Goal: Transaction & Acquisition: Purchase product/service

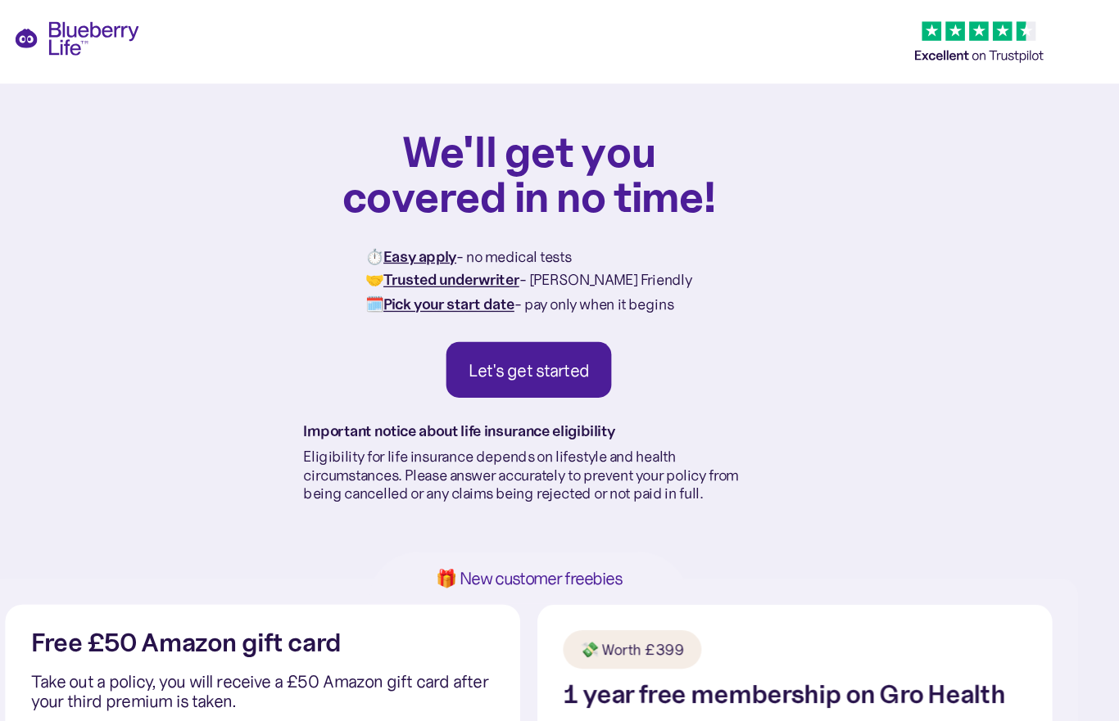
click at [496, 296] on link "Let's get started" at bounding box center [559, 282] width 127 height 43
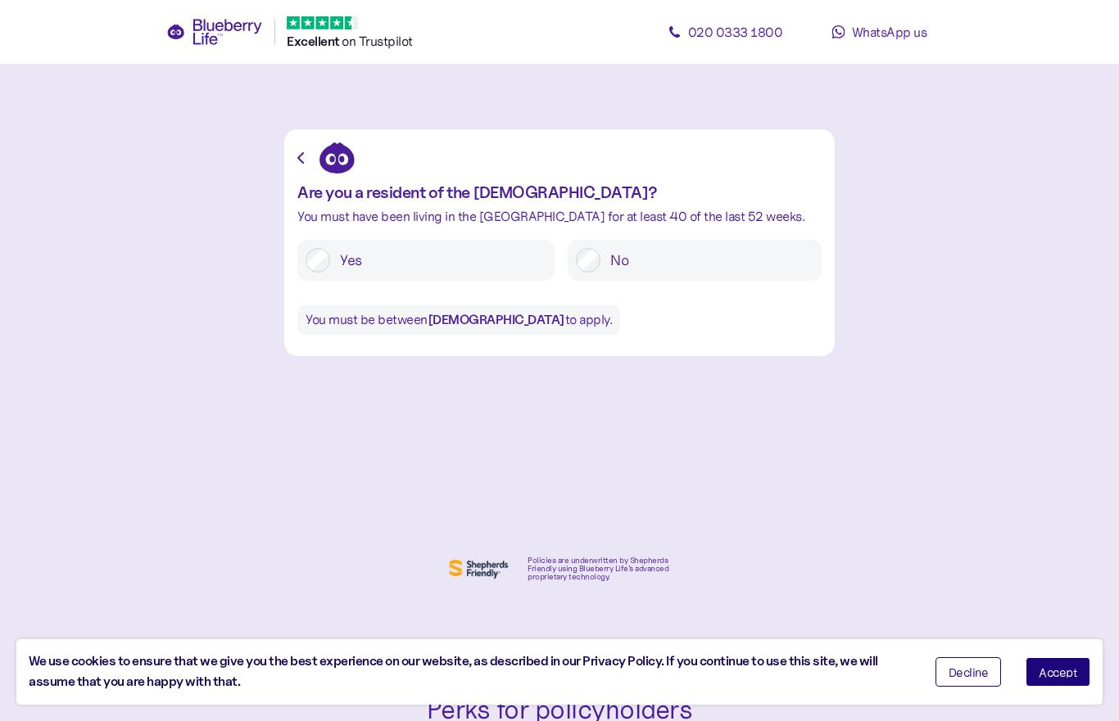
click at [337, 255] on label "Yes" at bounding box center [438, 260] width 216 height 25
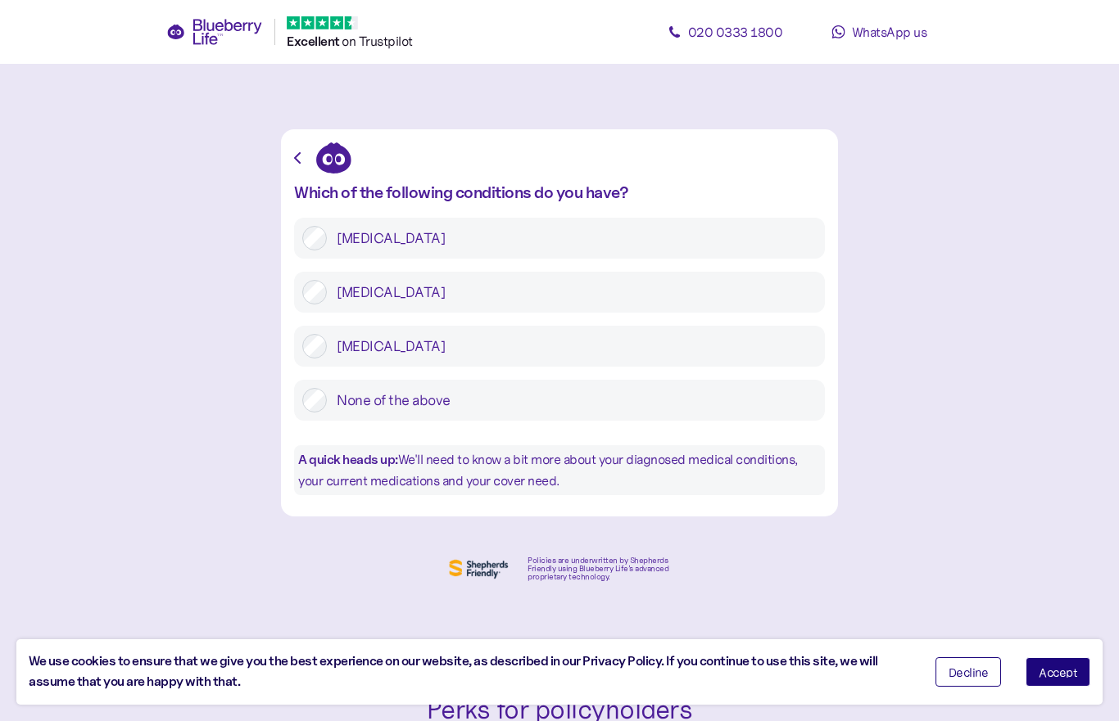
click at [651, 289] on label "[MEDICAL_DATA]" at bounding box center [572, 292] width 490 height 25
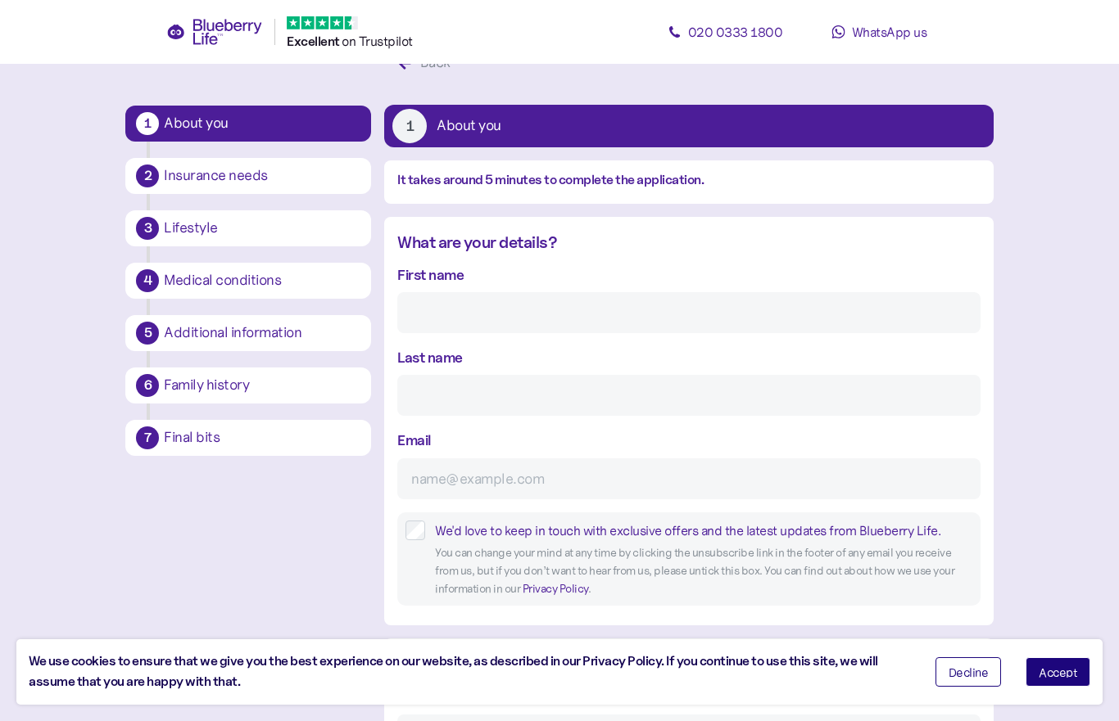
scroll to position [45, 0]
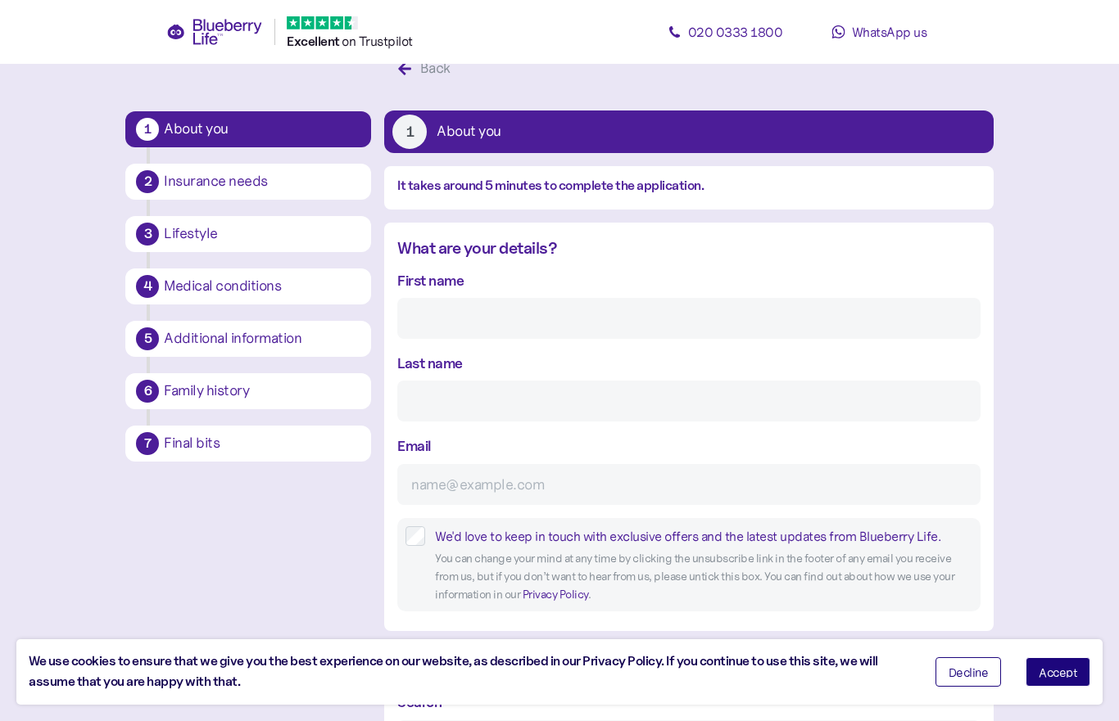
click at [653, 319] on input "First name" at bounding box center [688, 318] width 582 height 41
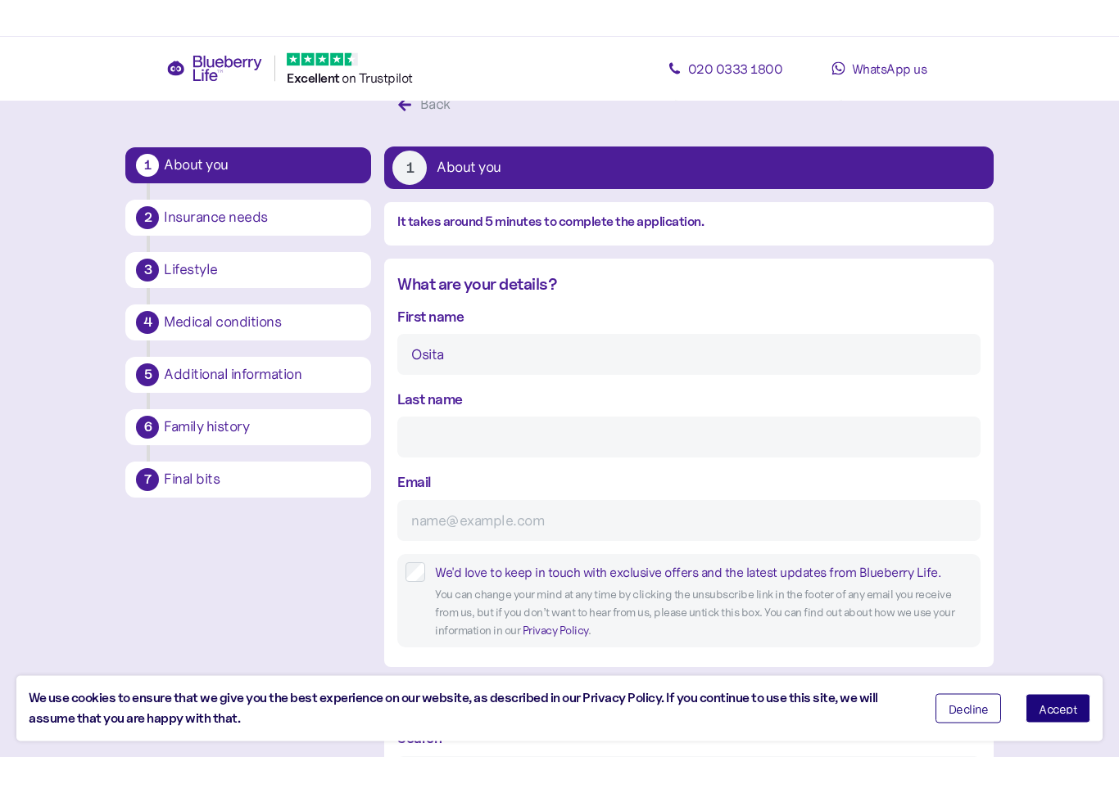
scroll to position [44, 0]
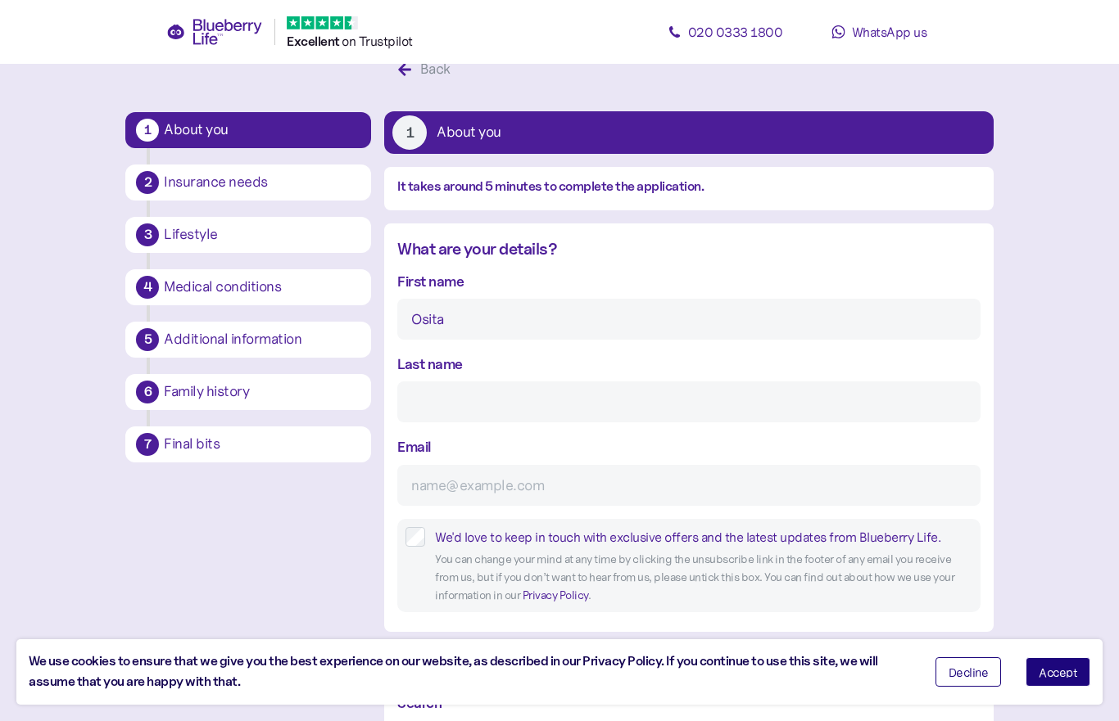
type input "Osita"
click at [599, 390] on input "Last name" at bounding box center [688, 402] width 582 height 41
click at [532, 414] on input "Last name" at bounding box center [688, 402] width 582 height 41
type input "Okeugiri"
click at [548, 477] on input "Email" at bounding box center [688, 485] width 582 height 41
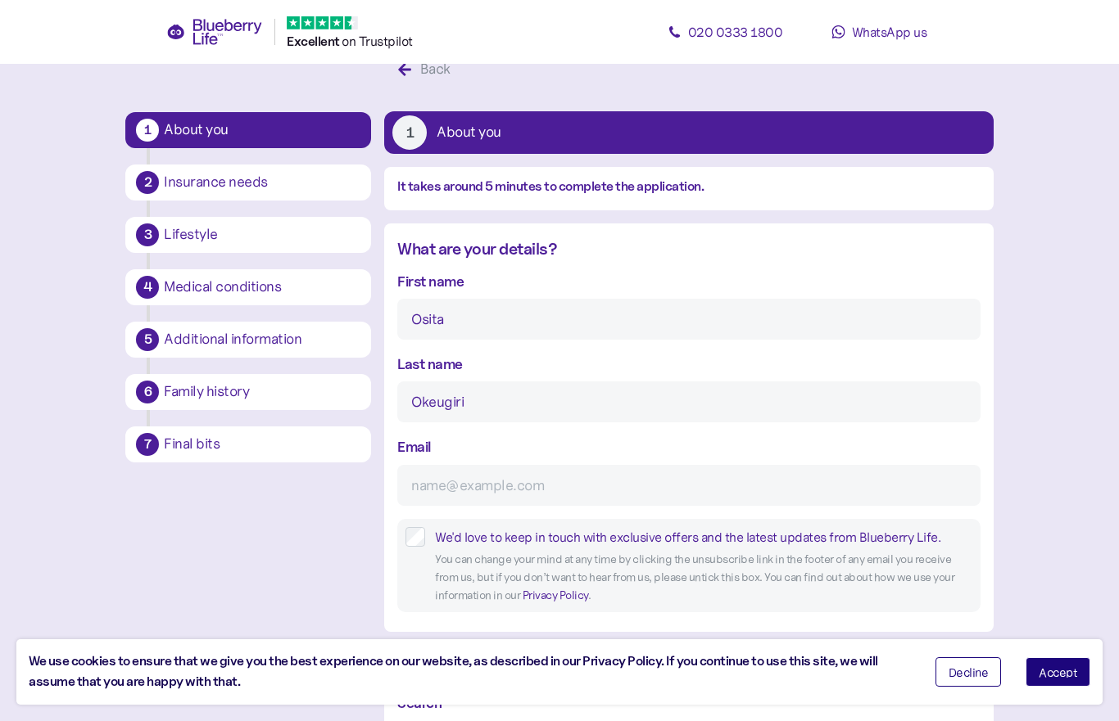
click at [566, 493] on input "Email" at bounding box center [688, 485] width 582 height 41
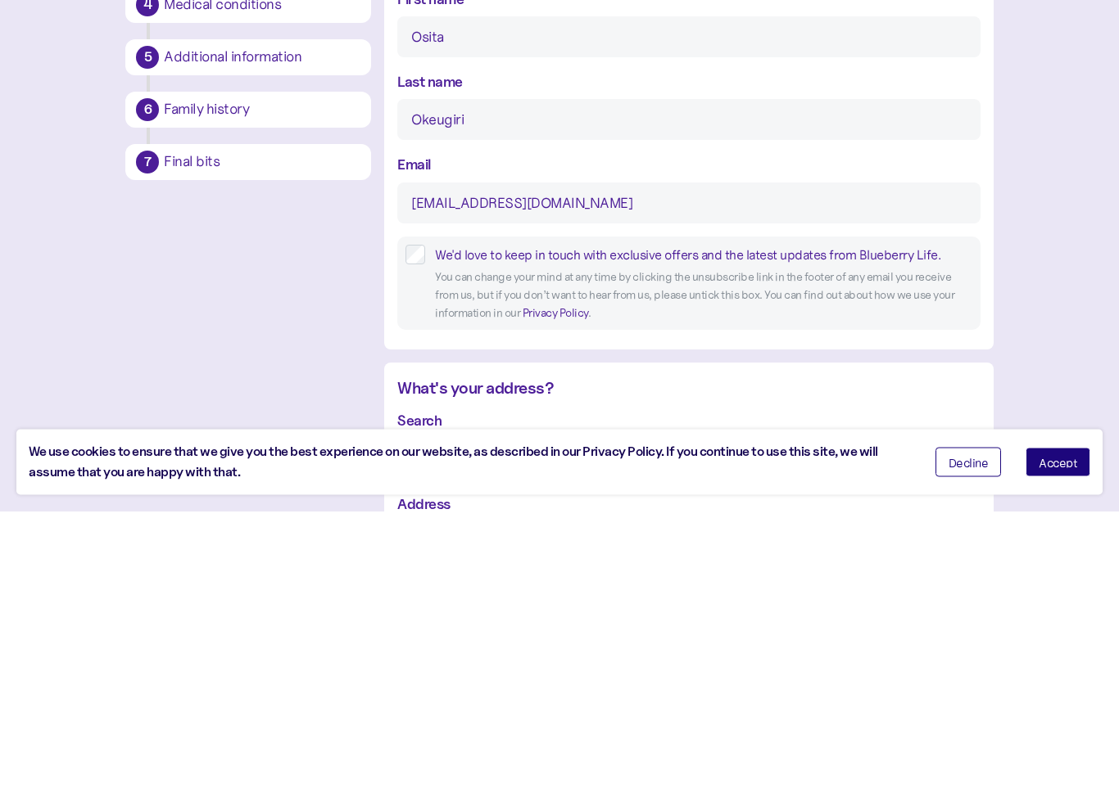
type input "[EMAIL_ADDRESS][DOMAIN_NAME]"
click at [429, 527] on label "We'd love to keep in touch with exclusive offers and the latest updates from Bl…" at bounding box center [698, 537] width 546 height 20
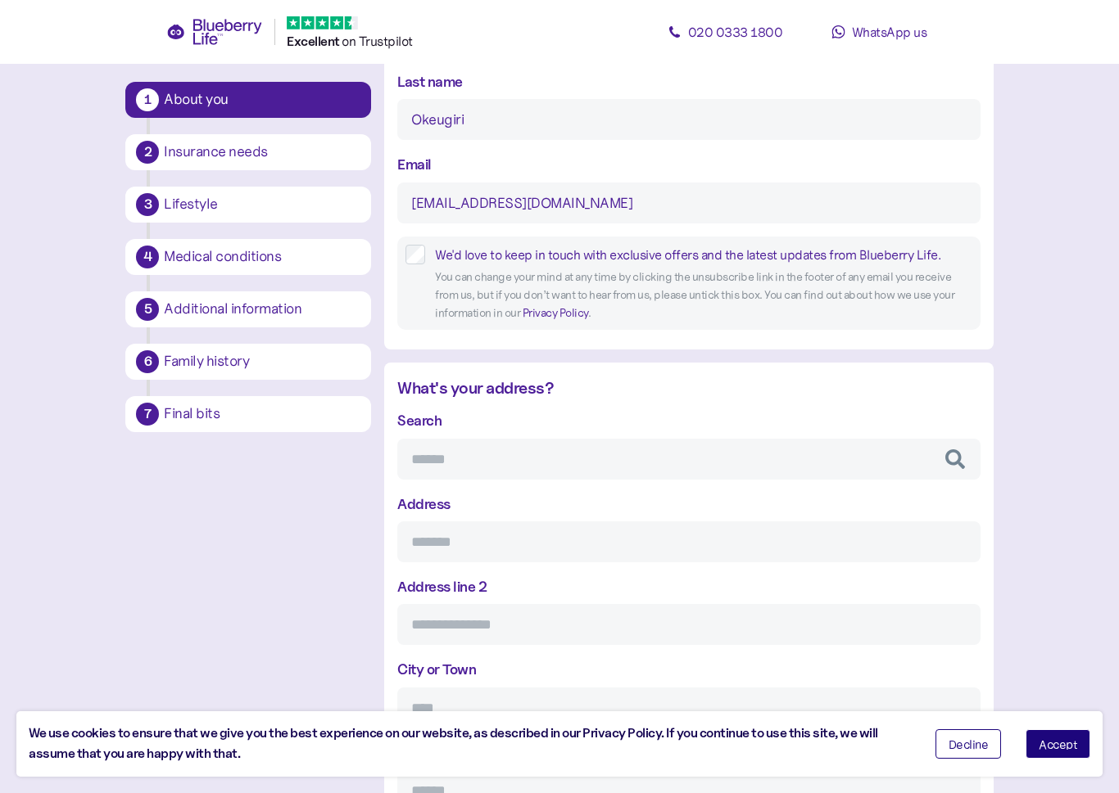
click at [722, 470] on input "Search" at bounding box center [688, 459] width 582 height 41
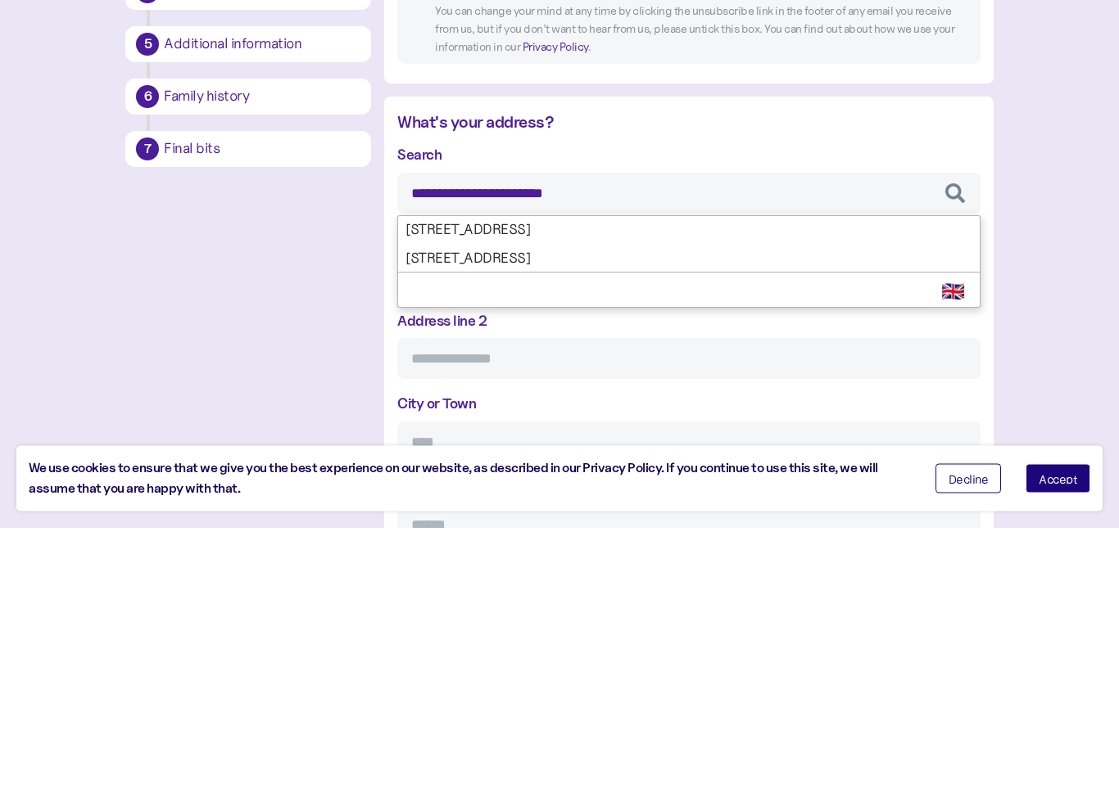
type input "**********"
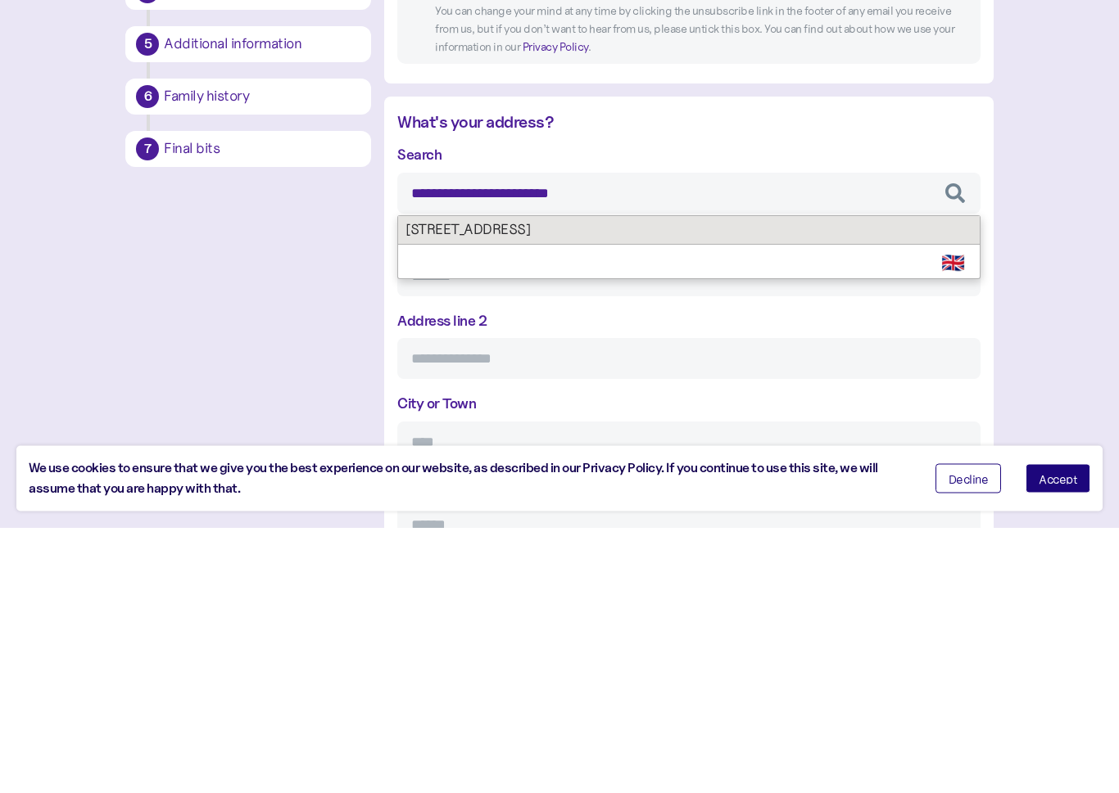
click at [609, 409] on div "**********" at bounding box center [688, 651] width 582 height 485
type input "**********"
type input "*******"
type input "*****"
type input "********"
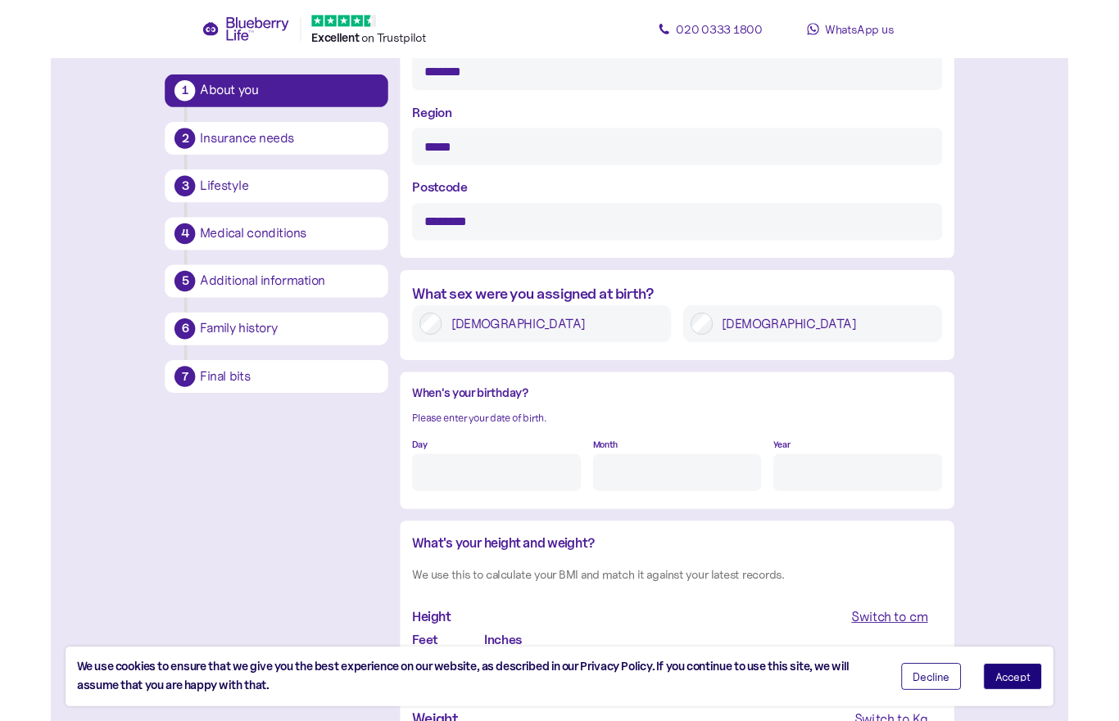
scroll to position [946, 0]
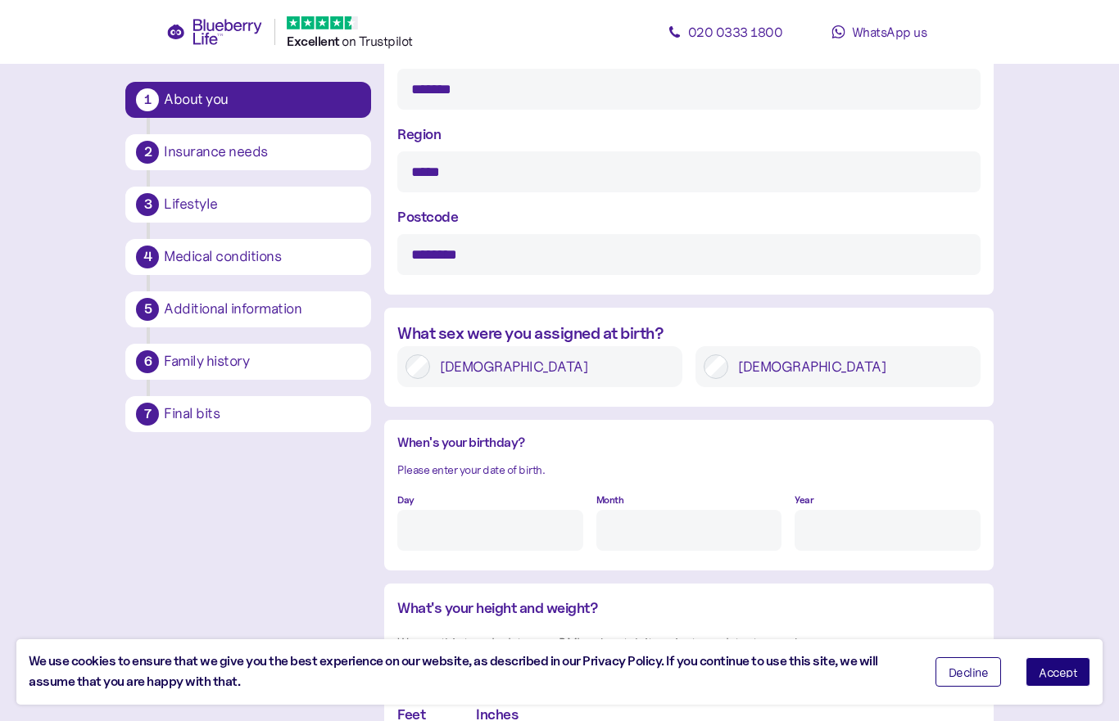
type input "**********"
click at [536, 535] on input "Day" at bounding box center [489, 530] width 185 height 41
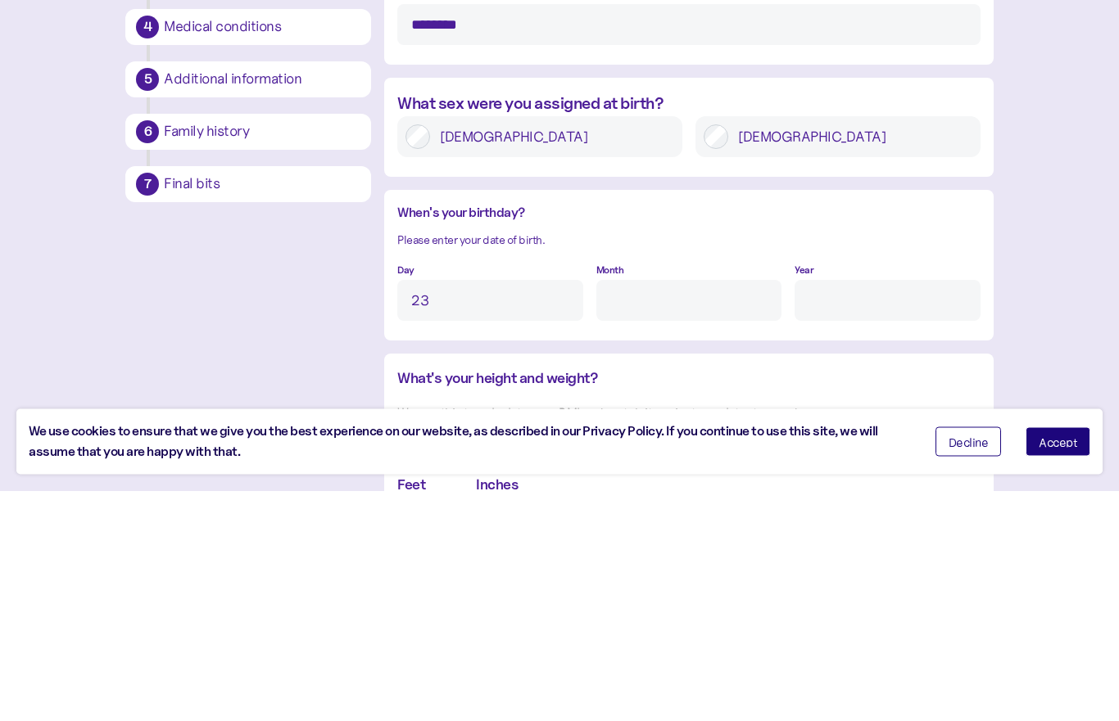
type input "23"
click at [708, 511] on input "Month" at bounding box center [688, 531] width 185 height 41
click at [852, 511] on input "Year" at bounding box center [886, 531] width 185 height 41
type input "1"
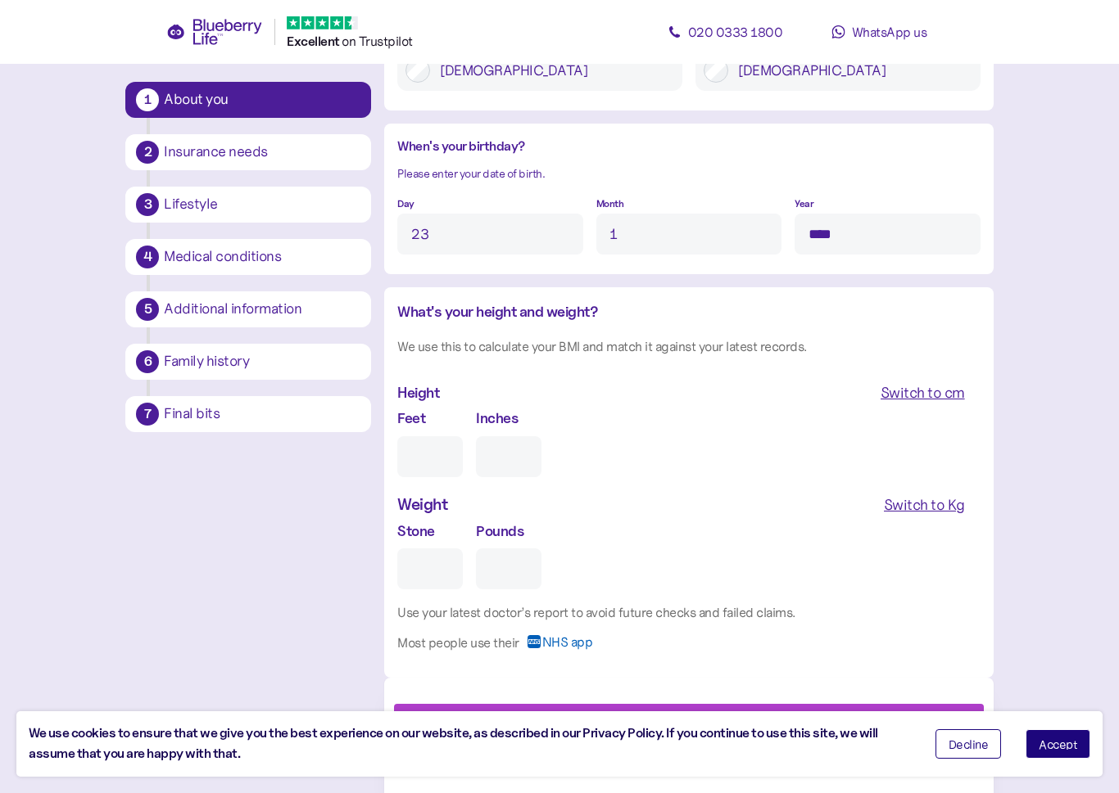
scroll to position [1241, 0]
type input "****"
click at [423, 464] on input "Feet" at bounding box center [430, 457] width 66 height 41
type input "8"
type input "0"
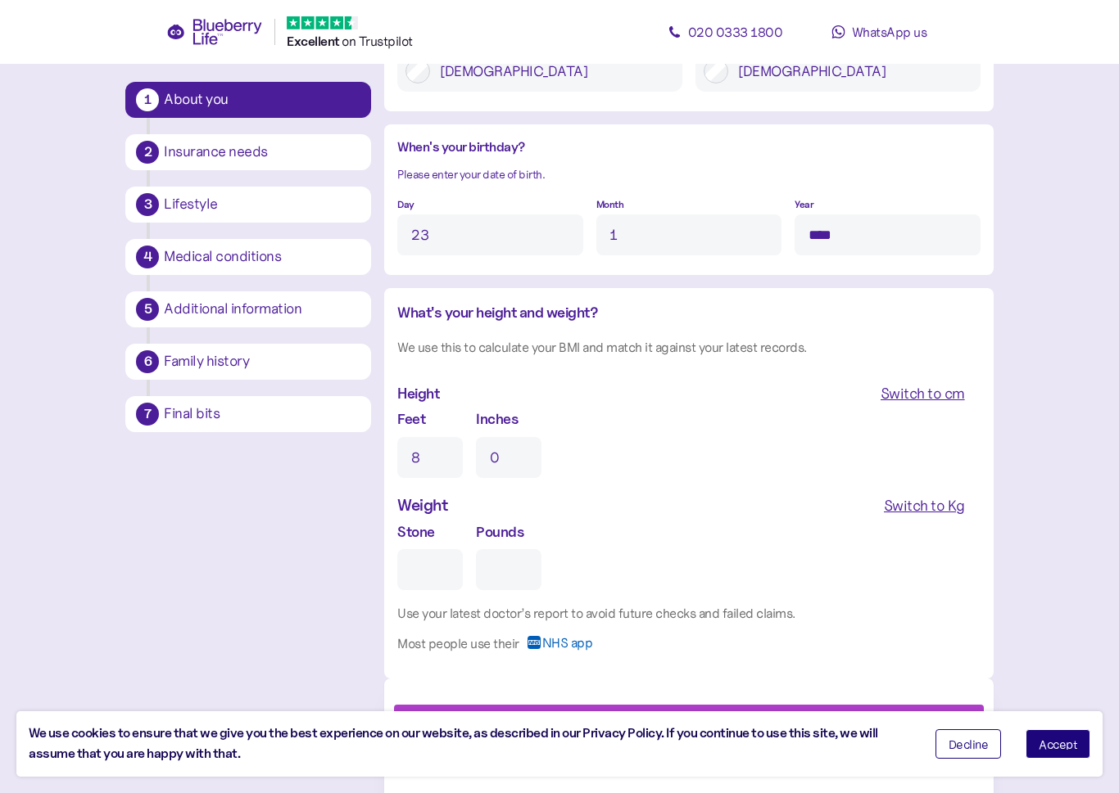
type input "8"
click at [437, 569] on input "Stone" at bounding box center [430, 569] width 66 height 41
type input "1"
type input "0"
type input "18"
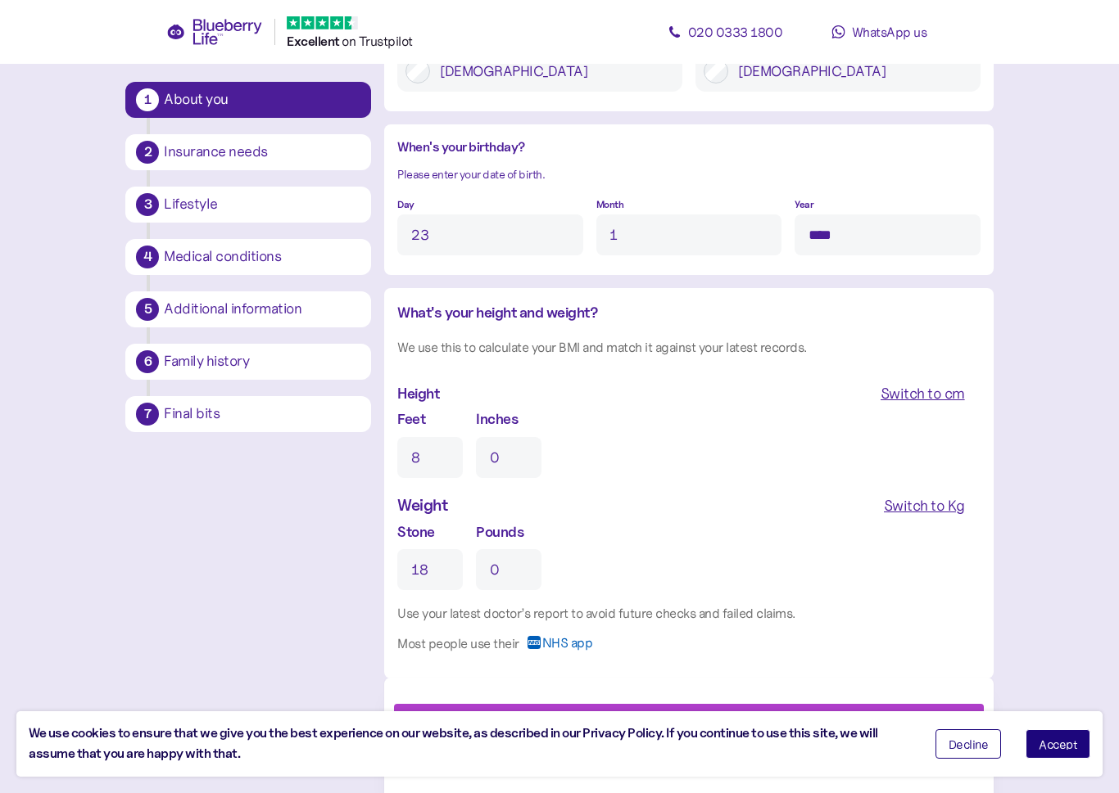
click at [1048, 721] on span "Accept" at bounding box center [1057, 744] width 38 height 11
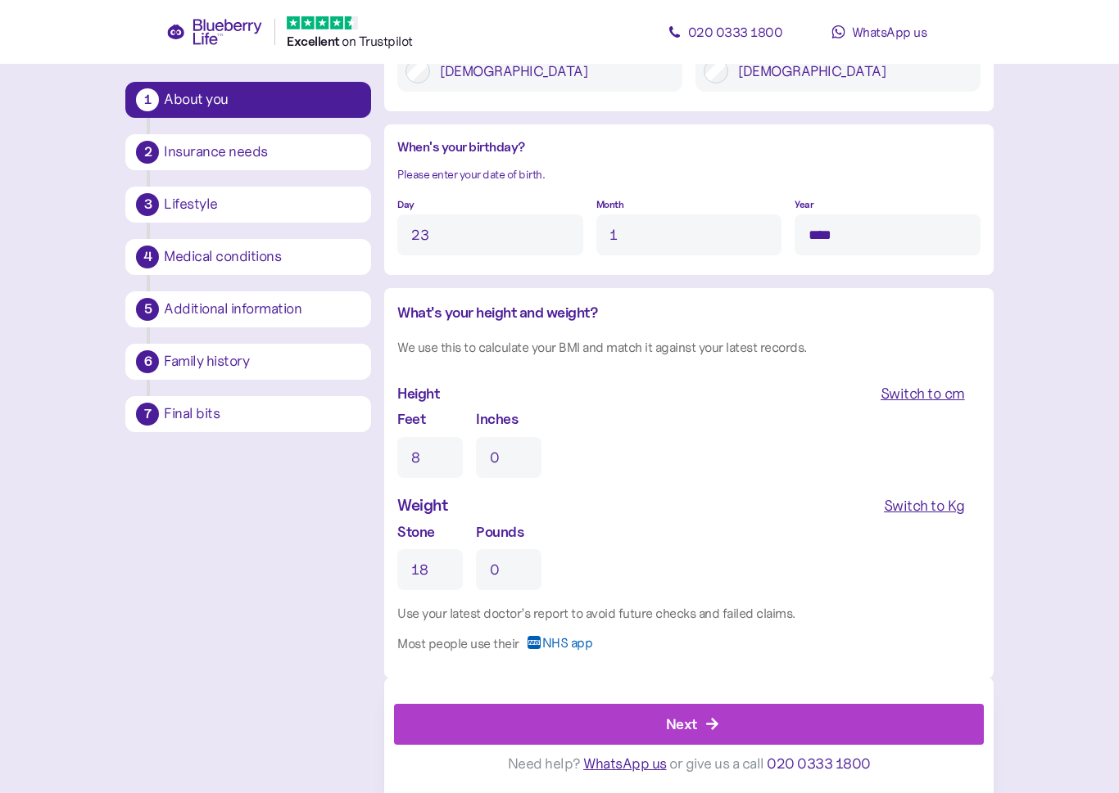
click at [817, 721] on div "Next" at bounding box center [692, 724] width 552 height 39
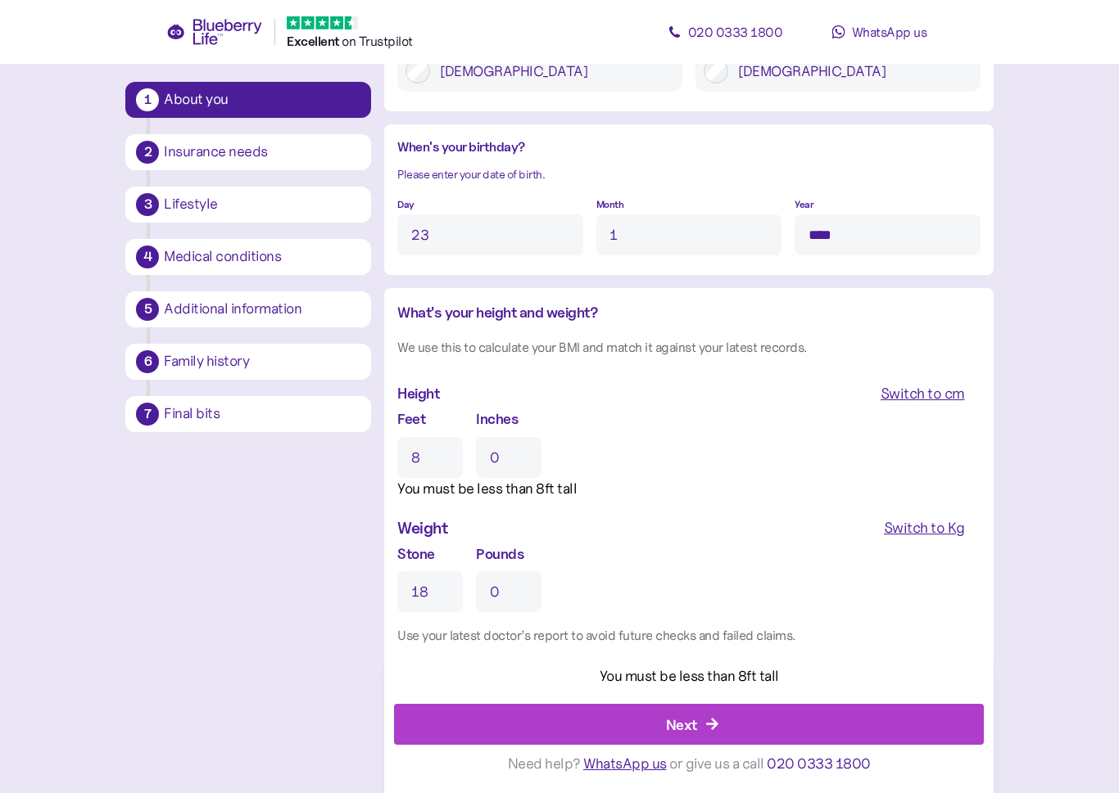
click at [519, 461] on input "0" at bounding box center [509, 457] width 66 height 41
click at [436, 457] on input "8" at bounding box center [430, 457] width 66 height 41
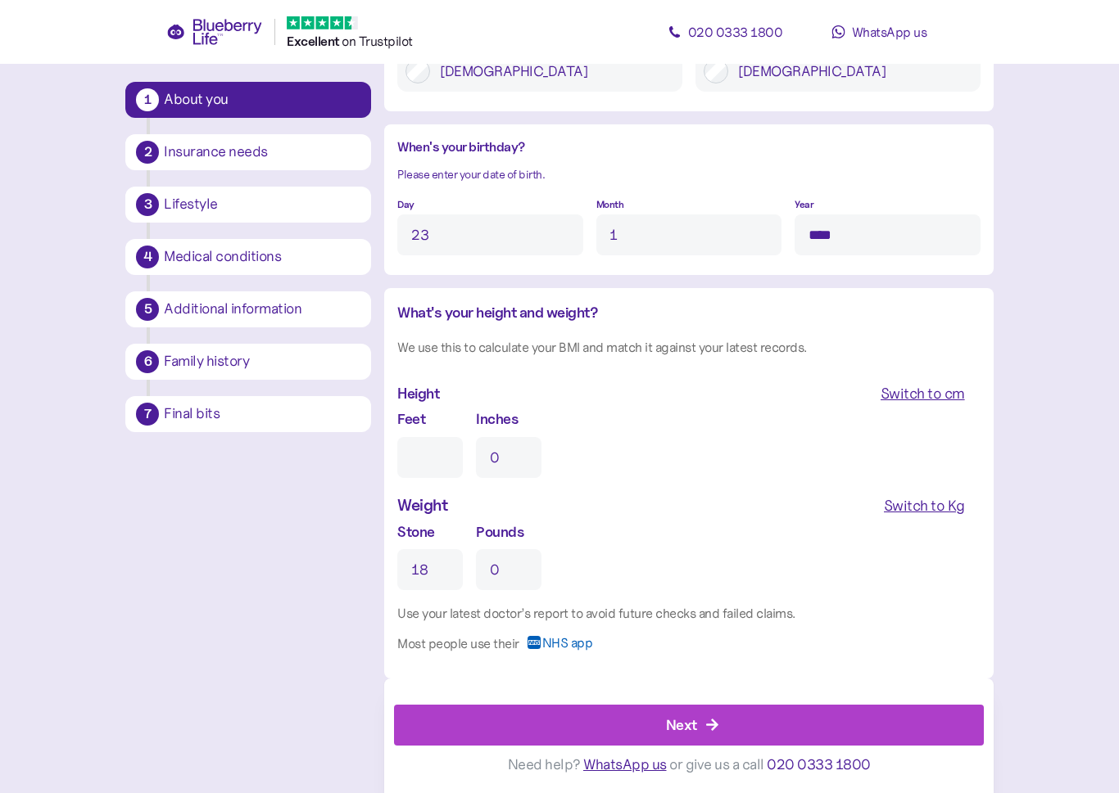
type input "5"
type input "6"
click at [510, 452] on input "0" at bounding box center [509, 457] width 66 height 41
type input "10"
click at [778, 717] on div "Next" at bounding box center [692, 724] width 552 height 39
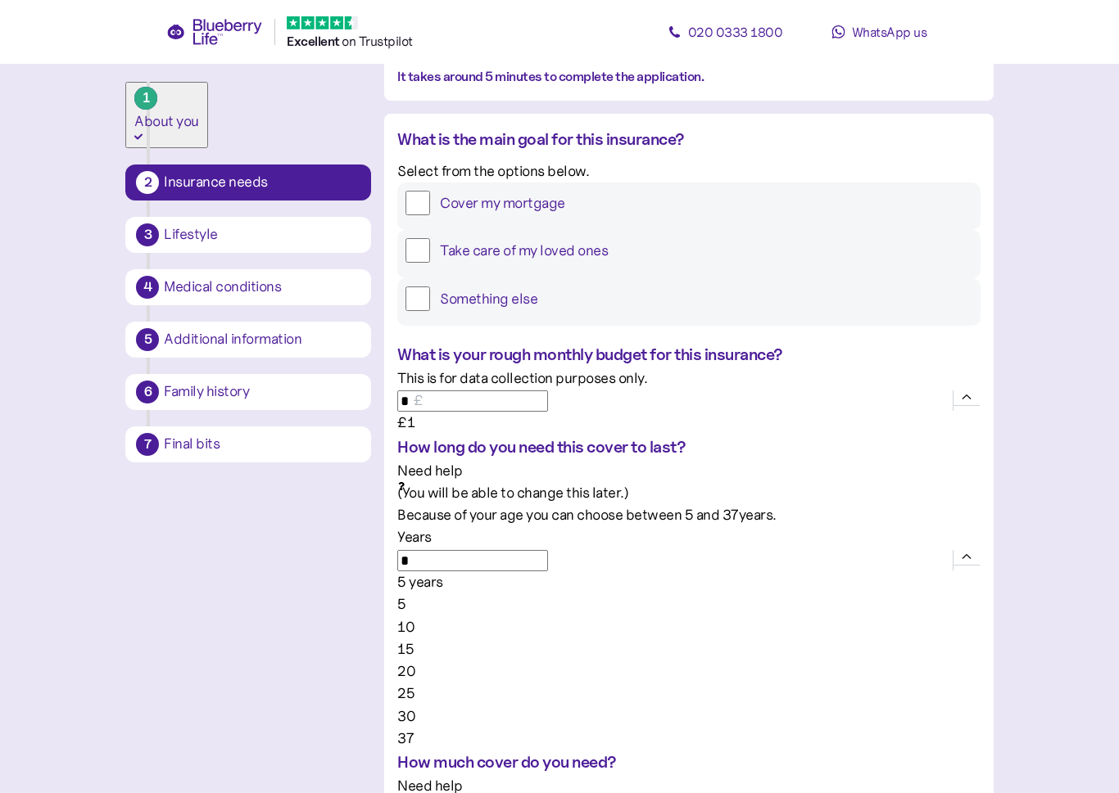
scroll to position [155, 0]
type input "**"
click at [653, 571] on div "10 years" at bounding box center [688, 582] width 582 height 22
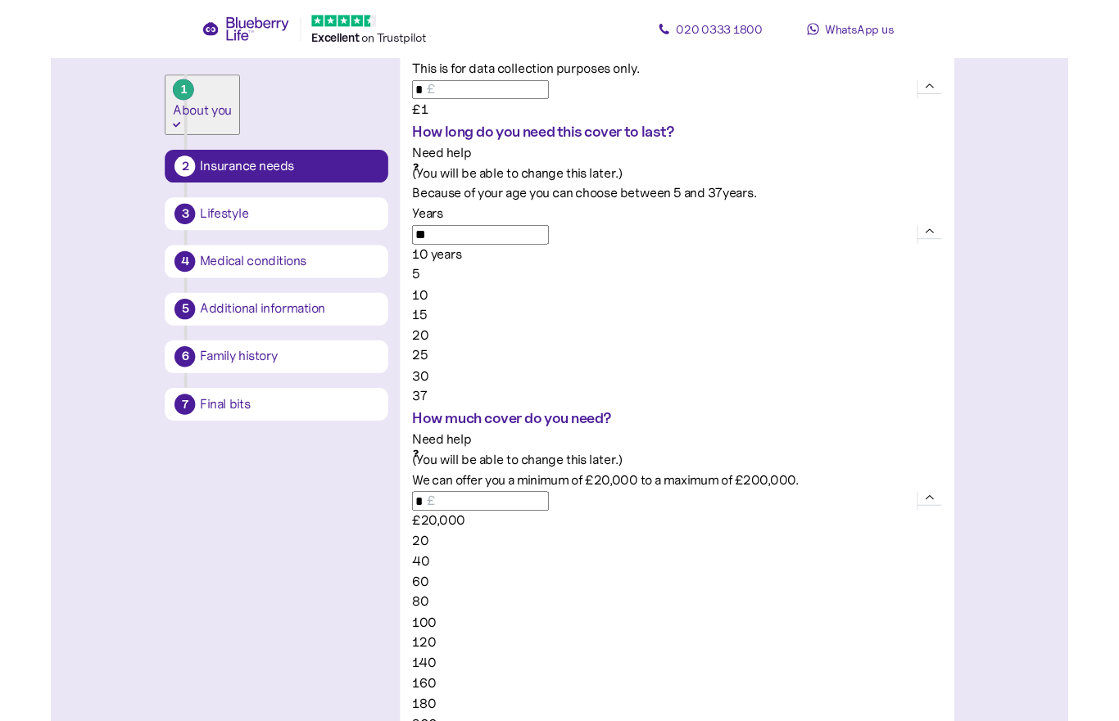
scroll to position [441, 0]
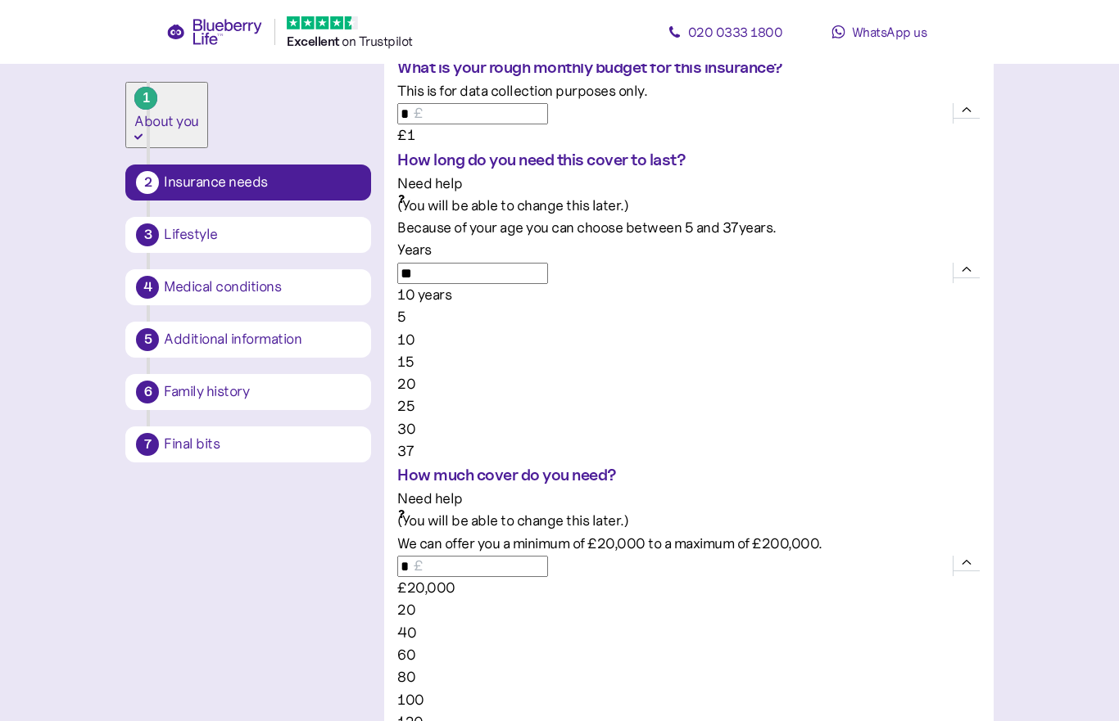
click at [472, 556] on input "*" at bounding box center [472, 566] width 151 height 21
type input "*"
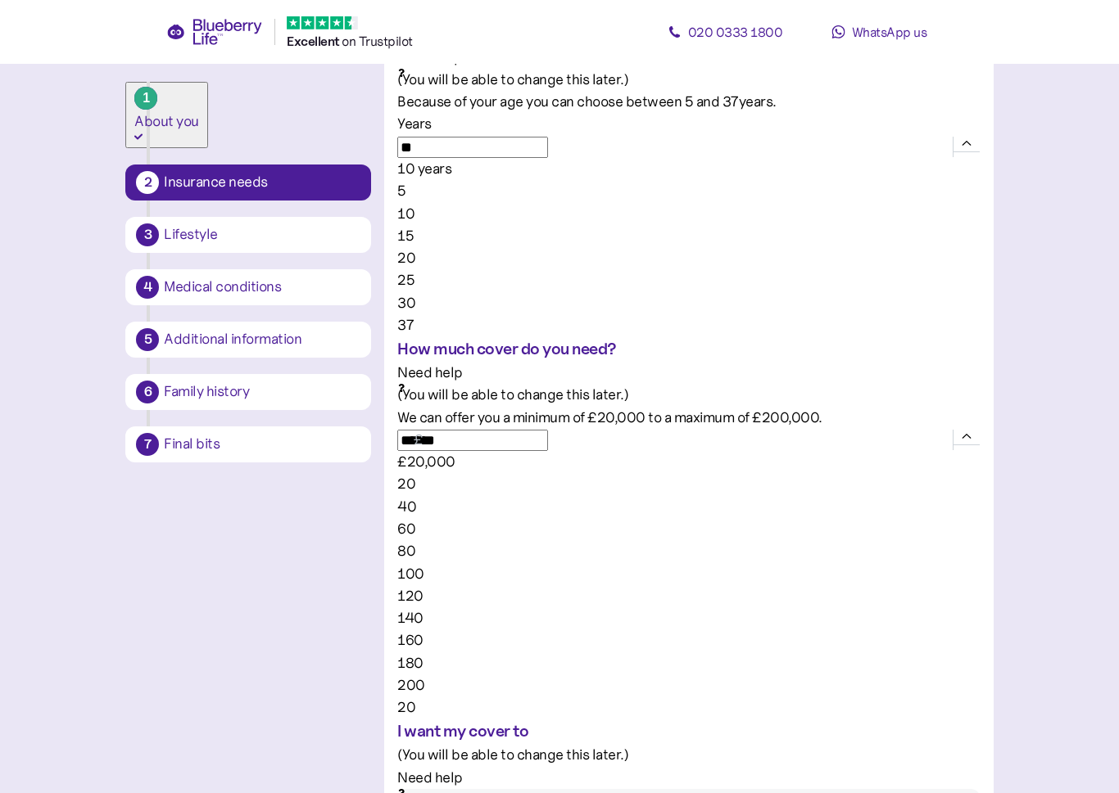
scroll to position [565, 0]
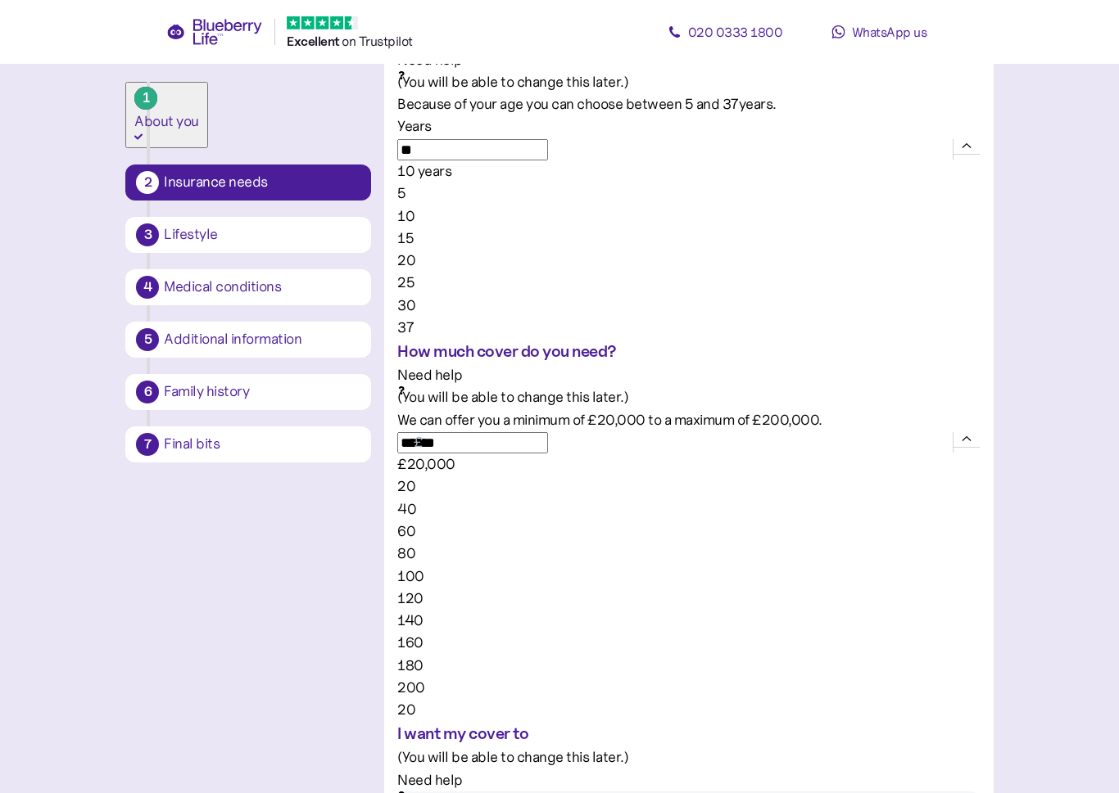
type input "*******"
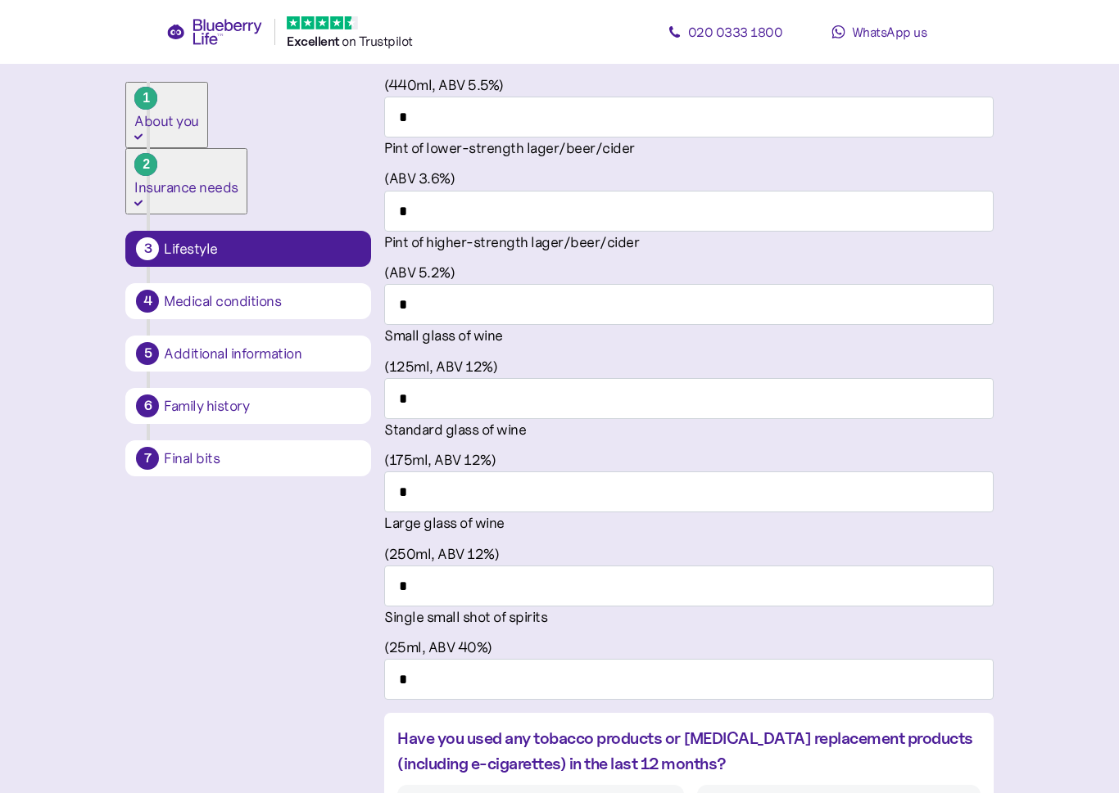
scroll to position [975, 0]
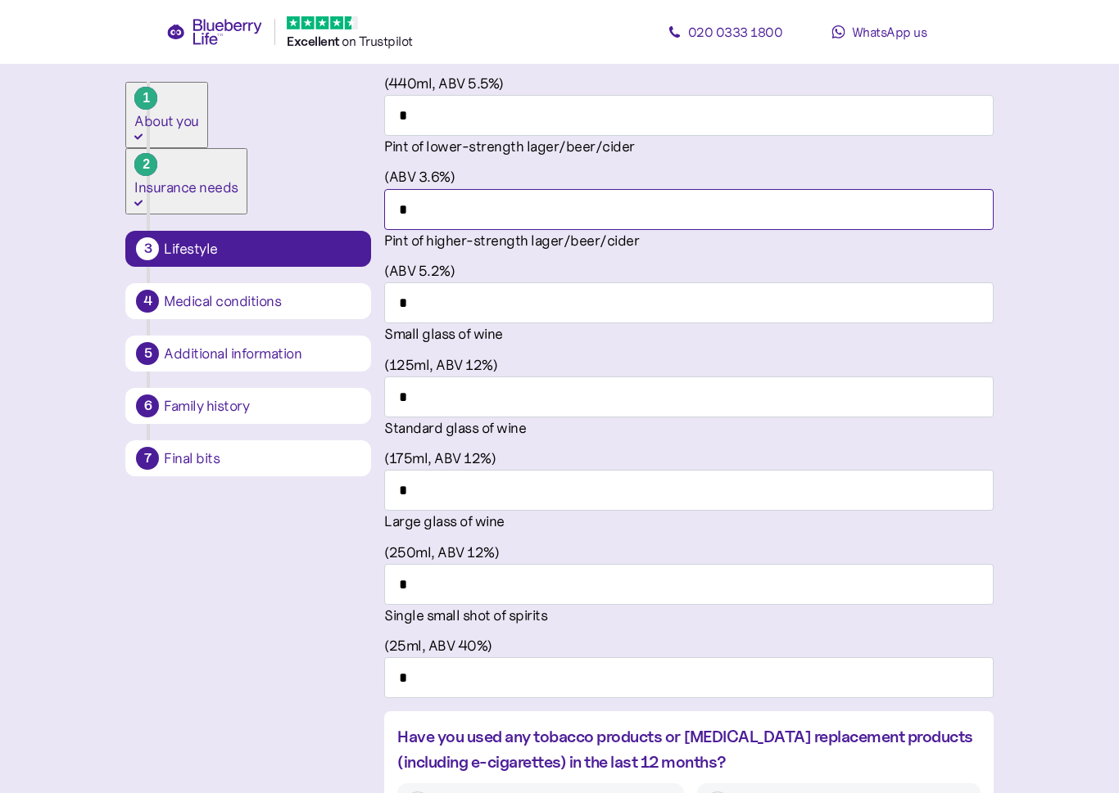
click at [916, 230] on input "*" at bounding box center [688, 209] width 608 height 41
type input "*"
click at [937, 230] on input "*" at bounding box center [688, 209] width 608 height 41
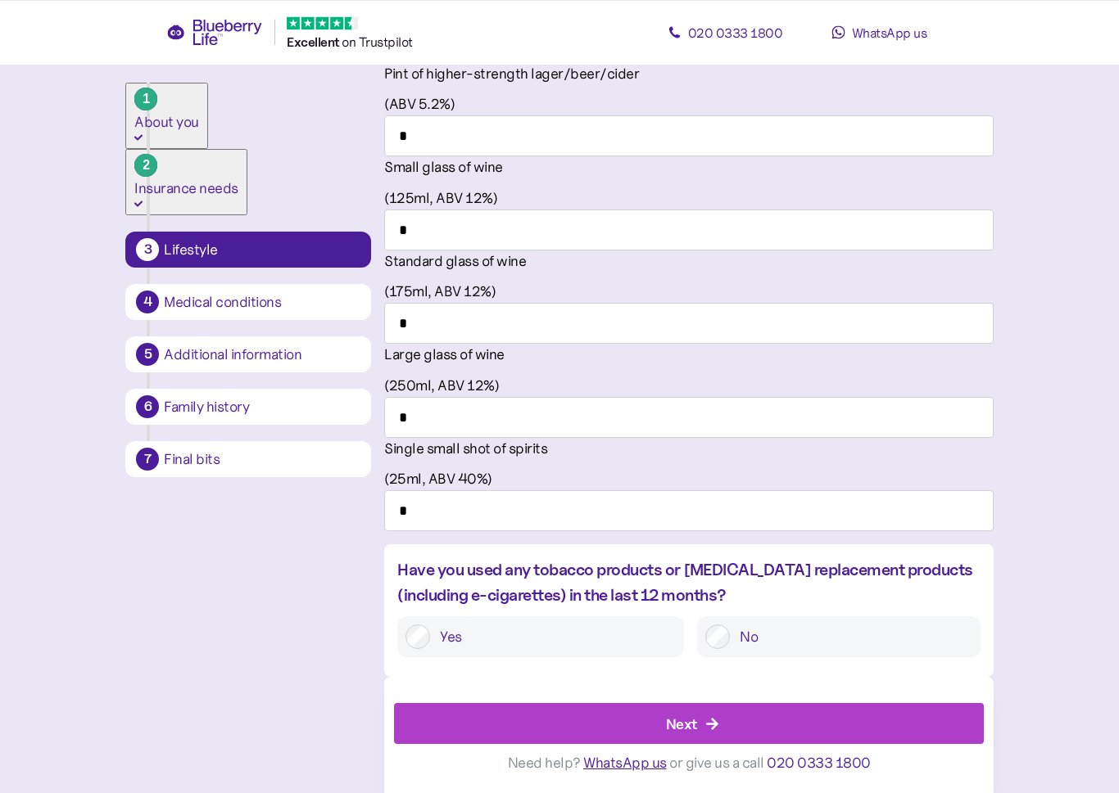
scroll to position [1262, 0]
type input "*"
click at [776, 721] on div "Next" at bounding box center [692, 723] width 552 height 39
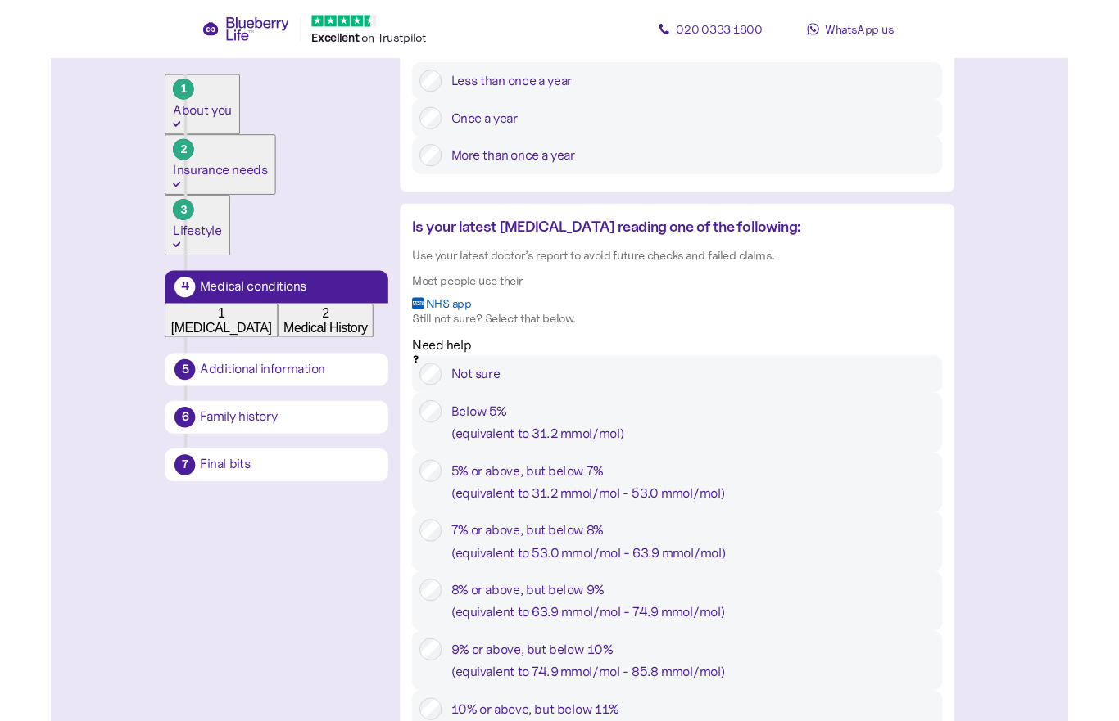
scroll to position [332, 0]
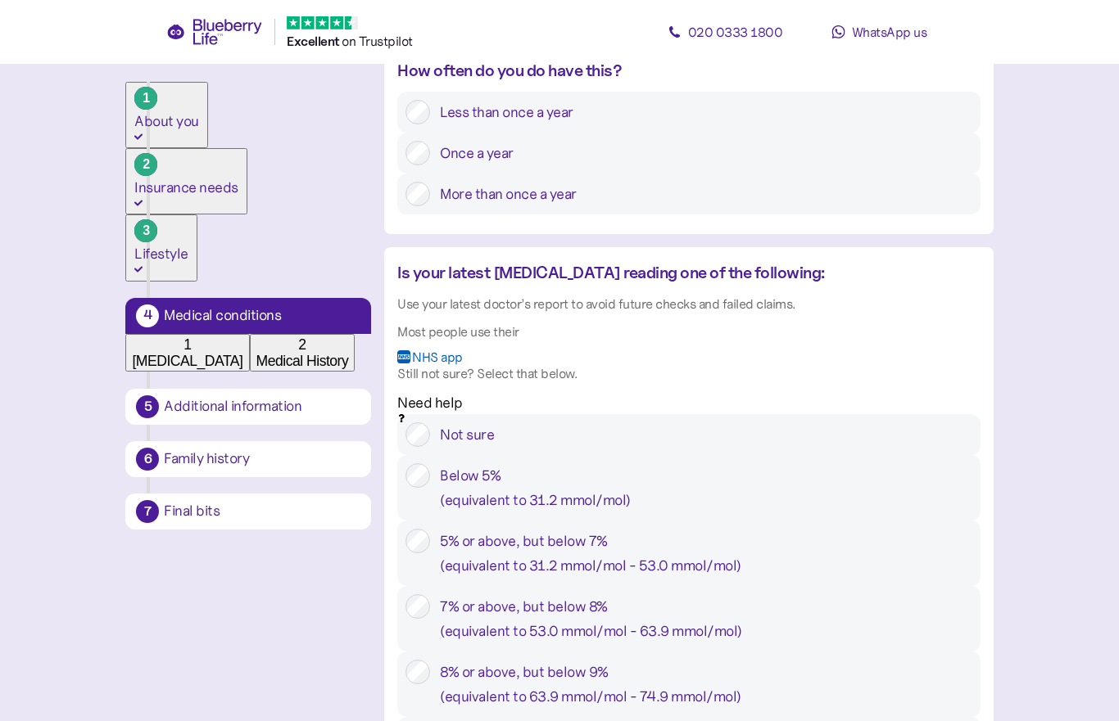
click at [608, 447] on div "Not sure" at bounding box center [705, 435] width 531 height 25
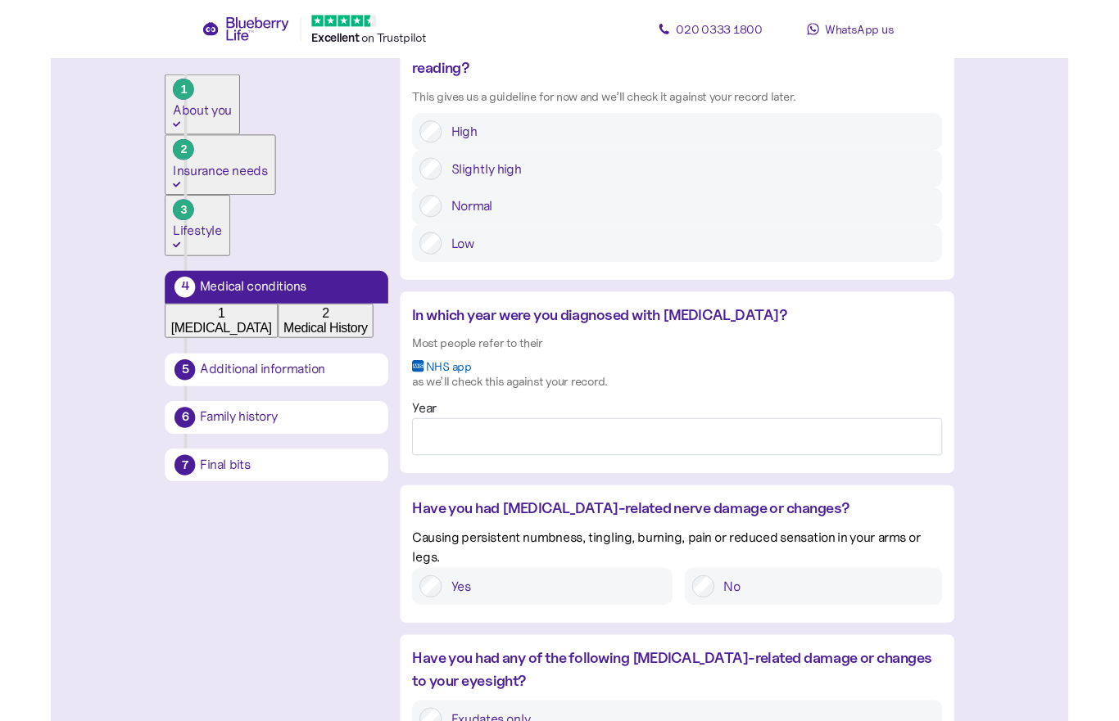
scroll to position [1245, 0]
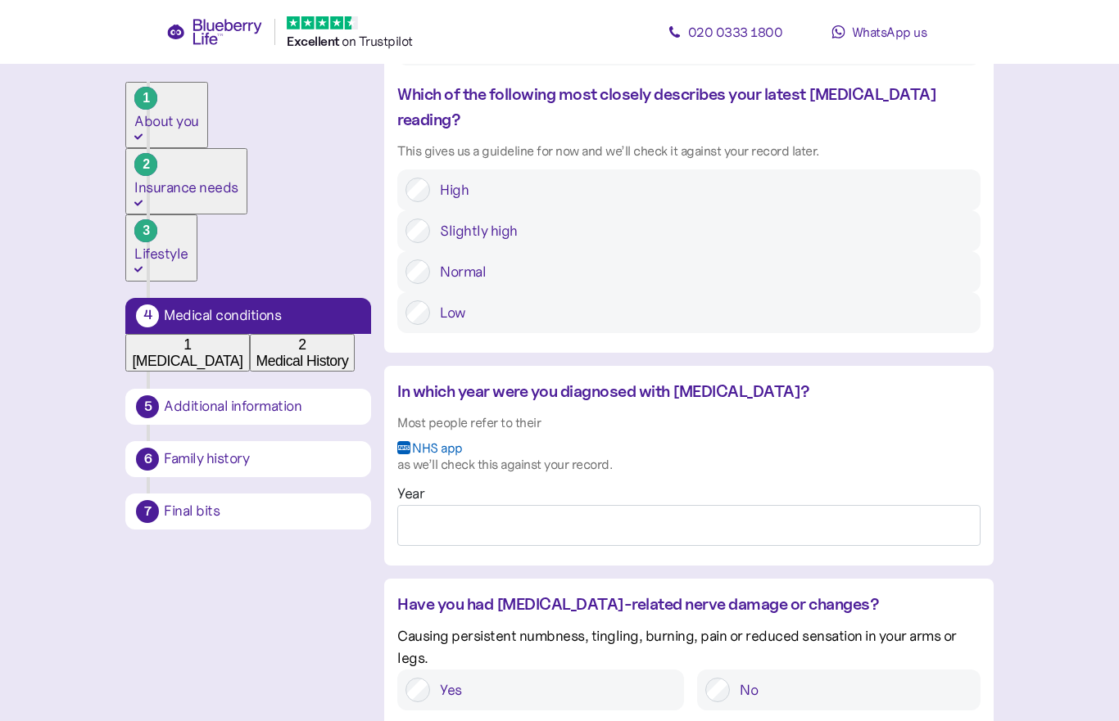
click at [835, 243] on label "Slightly high" at bounding box center [700, 231] width 541 height 25
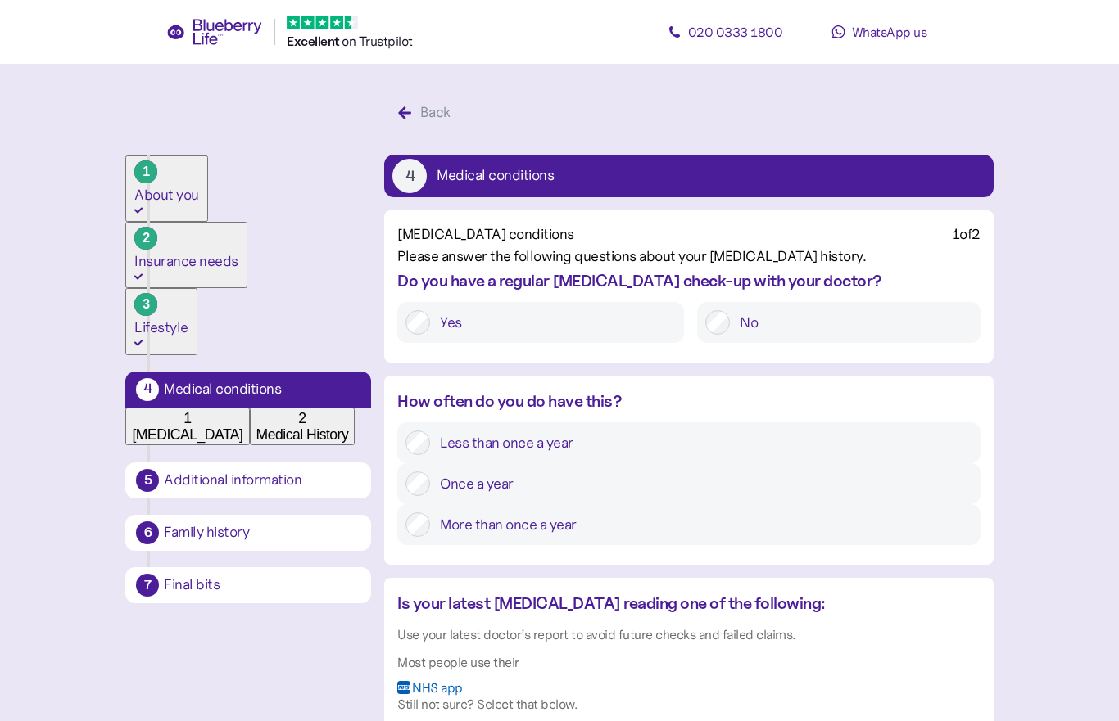
scroll to position [0, 0]
